Goal: Task Accomplishment & Management: Use online tool/utility

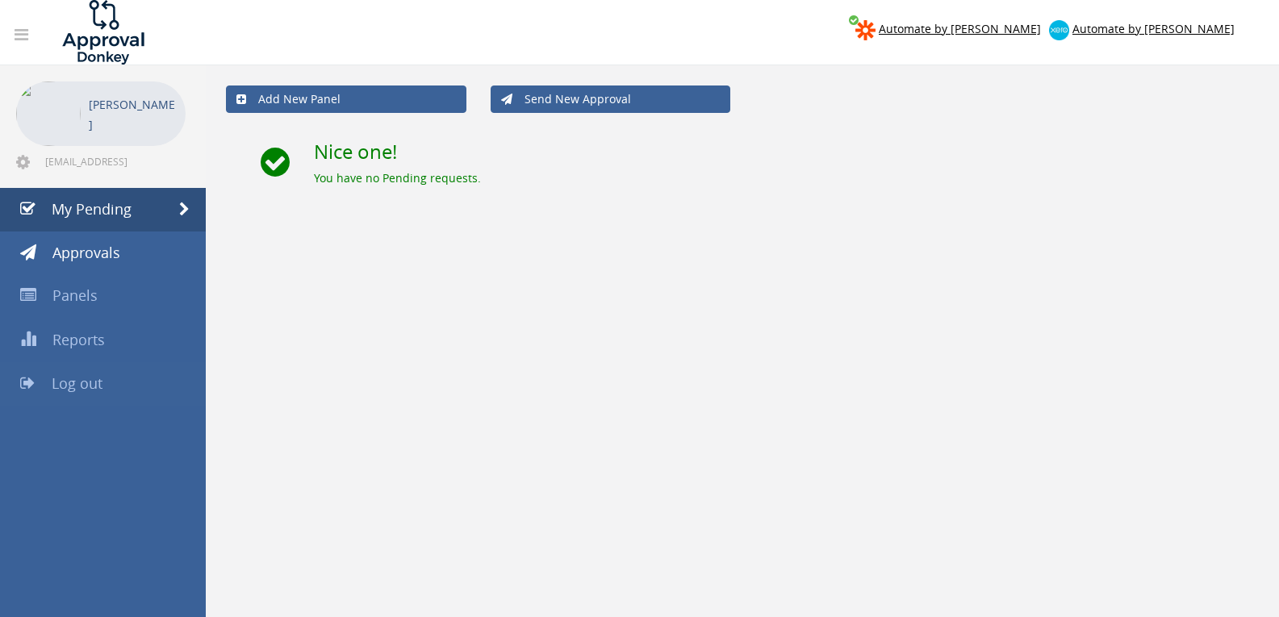
click at [93, 372] on link "Log out" at bounding box center [103, 384] width 206 height 44
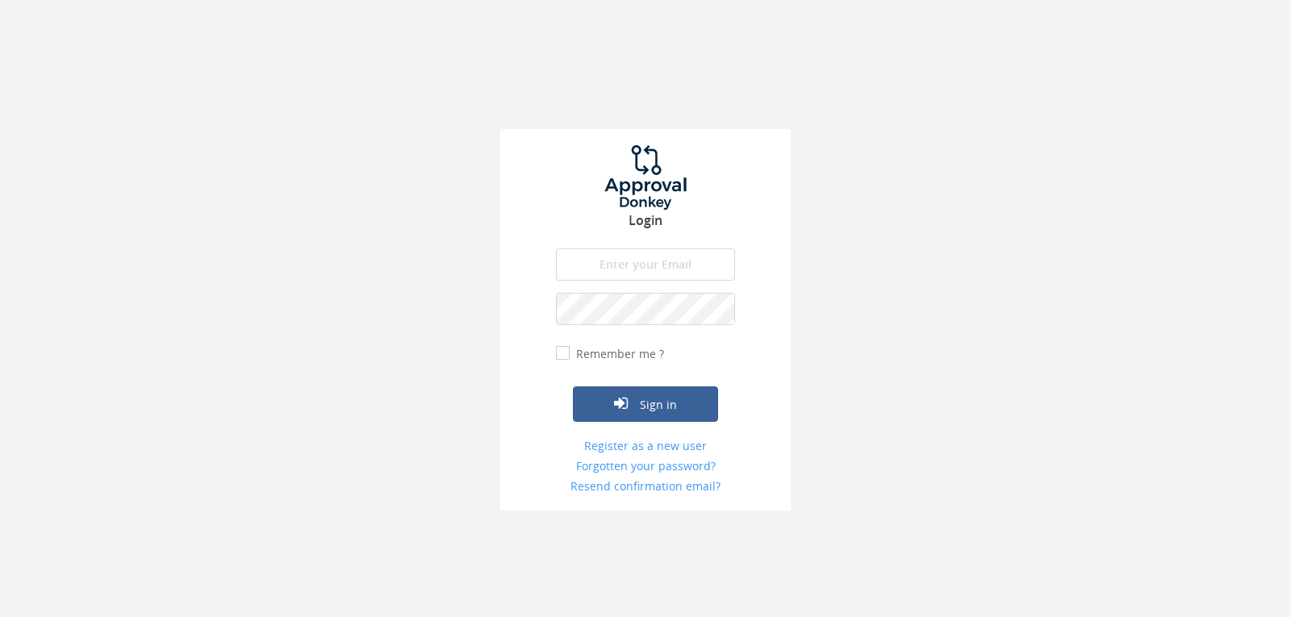
drag, startPoint x: 646, startPoint y: 244, endPoint x: 641, endPoint y: 263, distance: 19.2
click at [645, 247] on div "Login The email is required. Invalid email address. The password is required. T…" at bounding box center [645, 320] width 290 height 382
click at [640, 269] on input "email" at bounding box center [645, 264] width 179 height 32
type input "[EMAIL_ADDRESS][DOMAIN_NAME]"
click at [573, 386] on button "Sign in" at bounding box center [645, 403] width 145 height 35
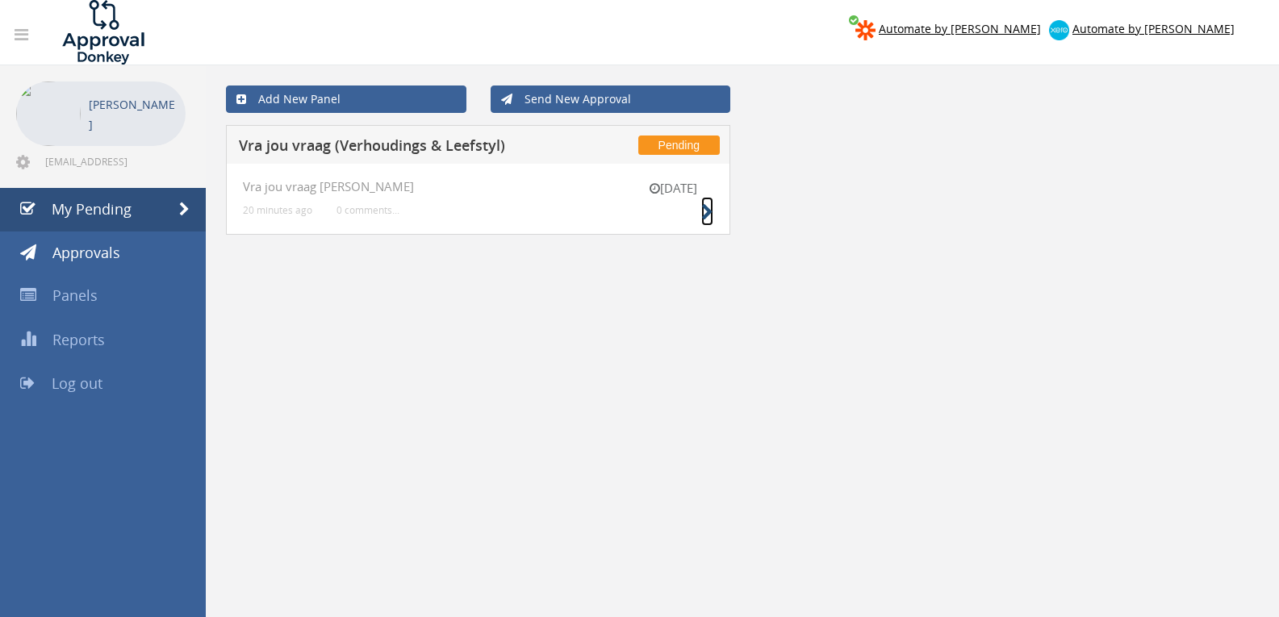
click at [701, 212] on icon at bounding box center [707, 212] width 12 height 17
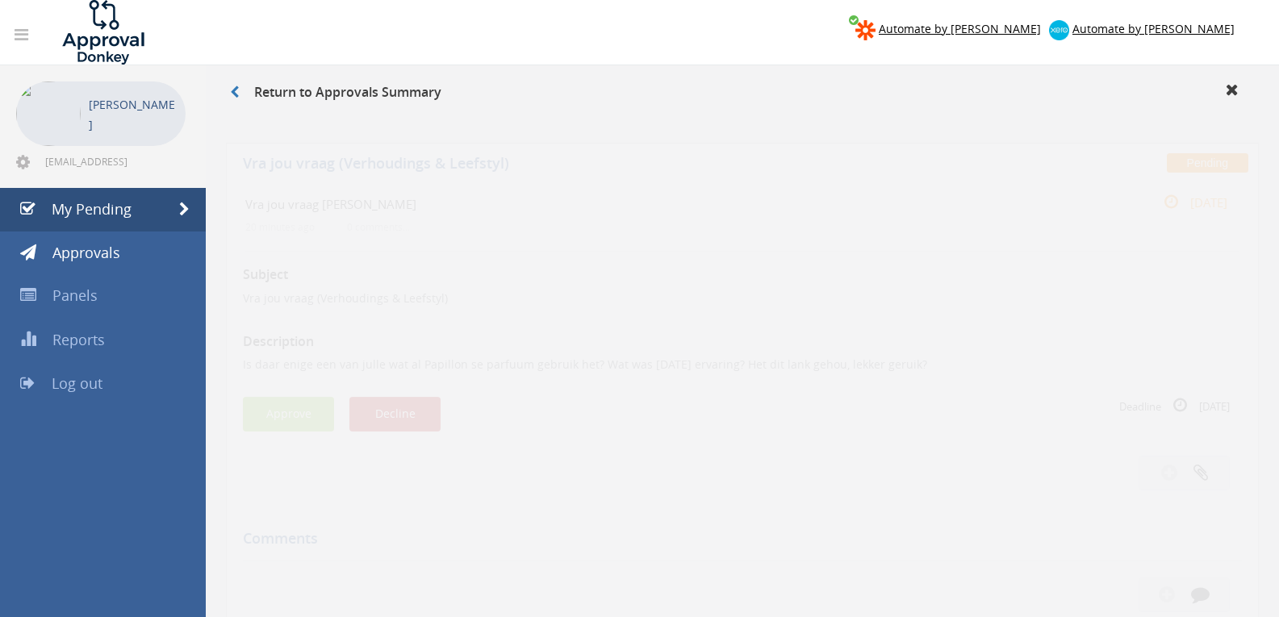
drag, startPoint x: 462, startPoint y: 390, endPoint x: 441, endPoint y: 393, distance: 21.1
click at [461, 390] on div "Approve Decline" at bounding box center [492, 399] width 499 height 35
click at [427, 394] on button "Decline" at bounding box center [394, 399] width 91 height 35
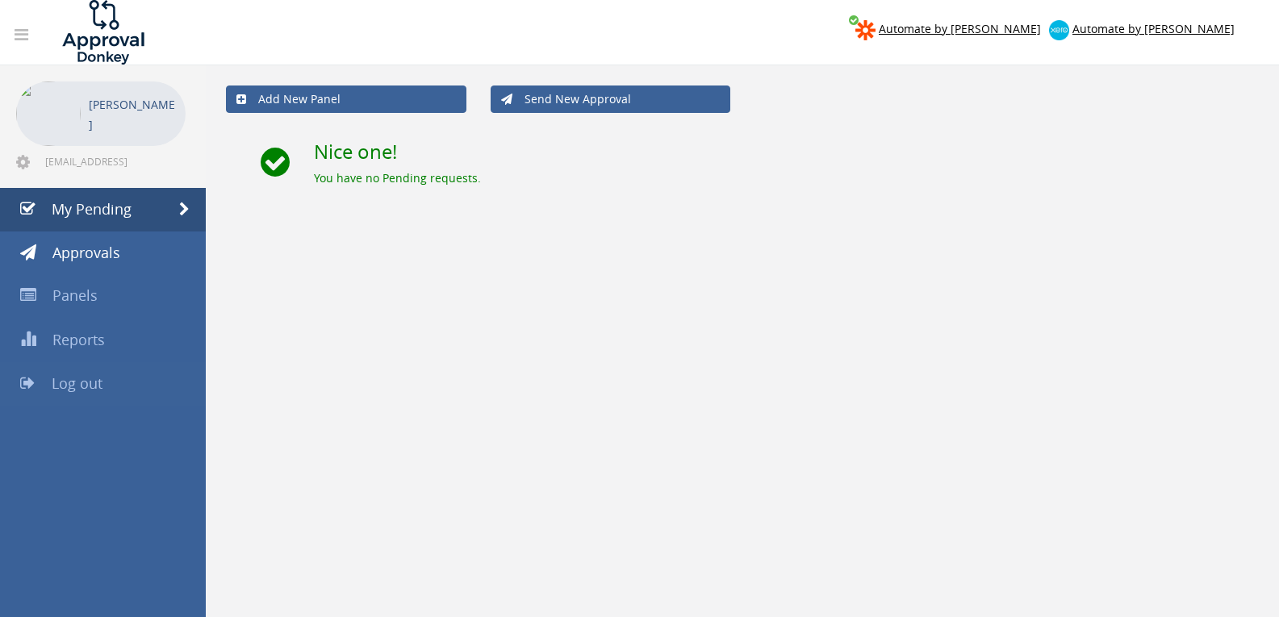
click at [69, 378] on span "Log out" at bounding box center [77, 382] width 51 height 19
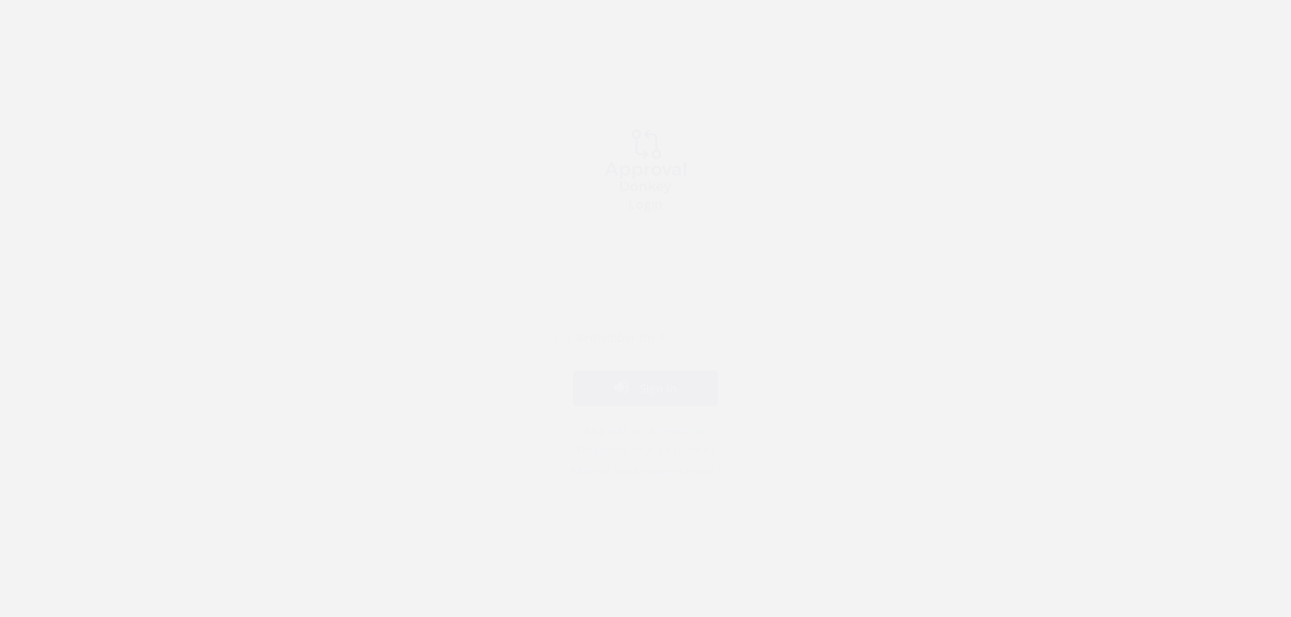
drag, startPoint x: 667, startPoint y: 248, endPoint x: 665, endPoint y: 257, distance: 8.2
click at [667, 248] on input "email" at bounding box center [645, 264] width 179 height 32
type input "[EMAIL_ADDRESS][DOMAIN_NAME]"
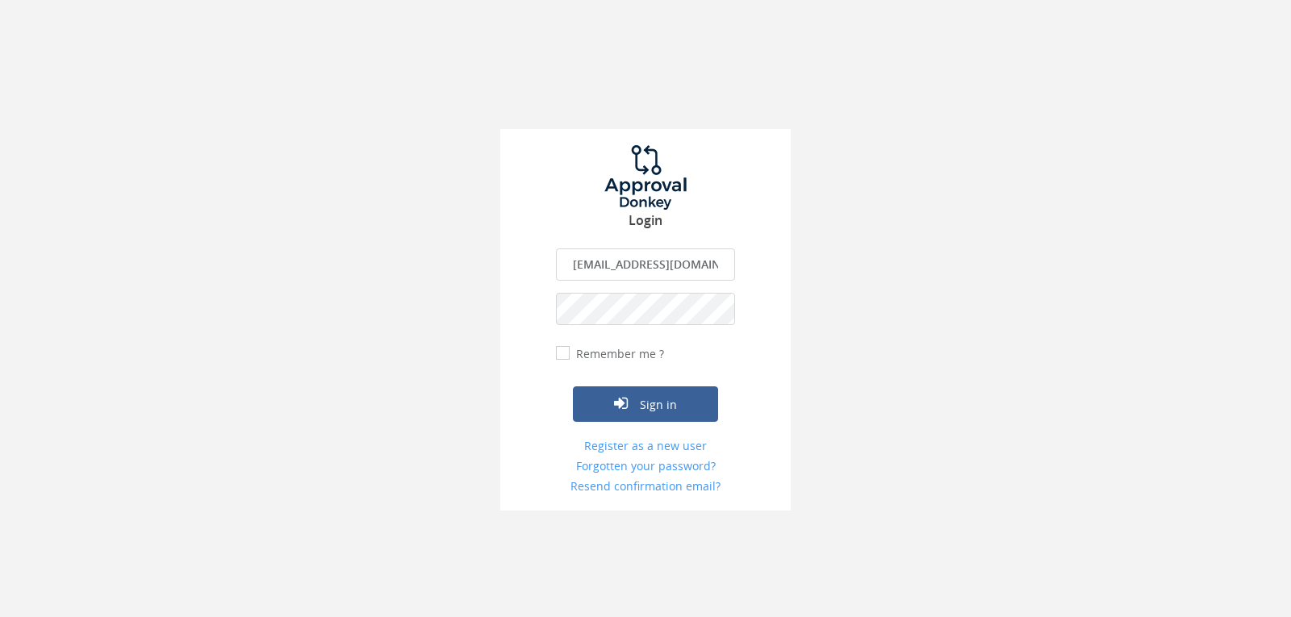
click at [573, 386] on button "Sign in" at bounding box center [645, 403] width 145 height 35
